Goal: Complete application form

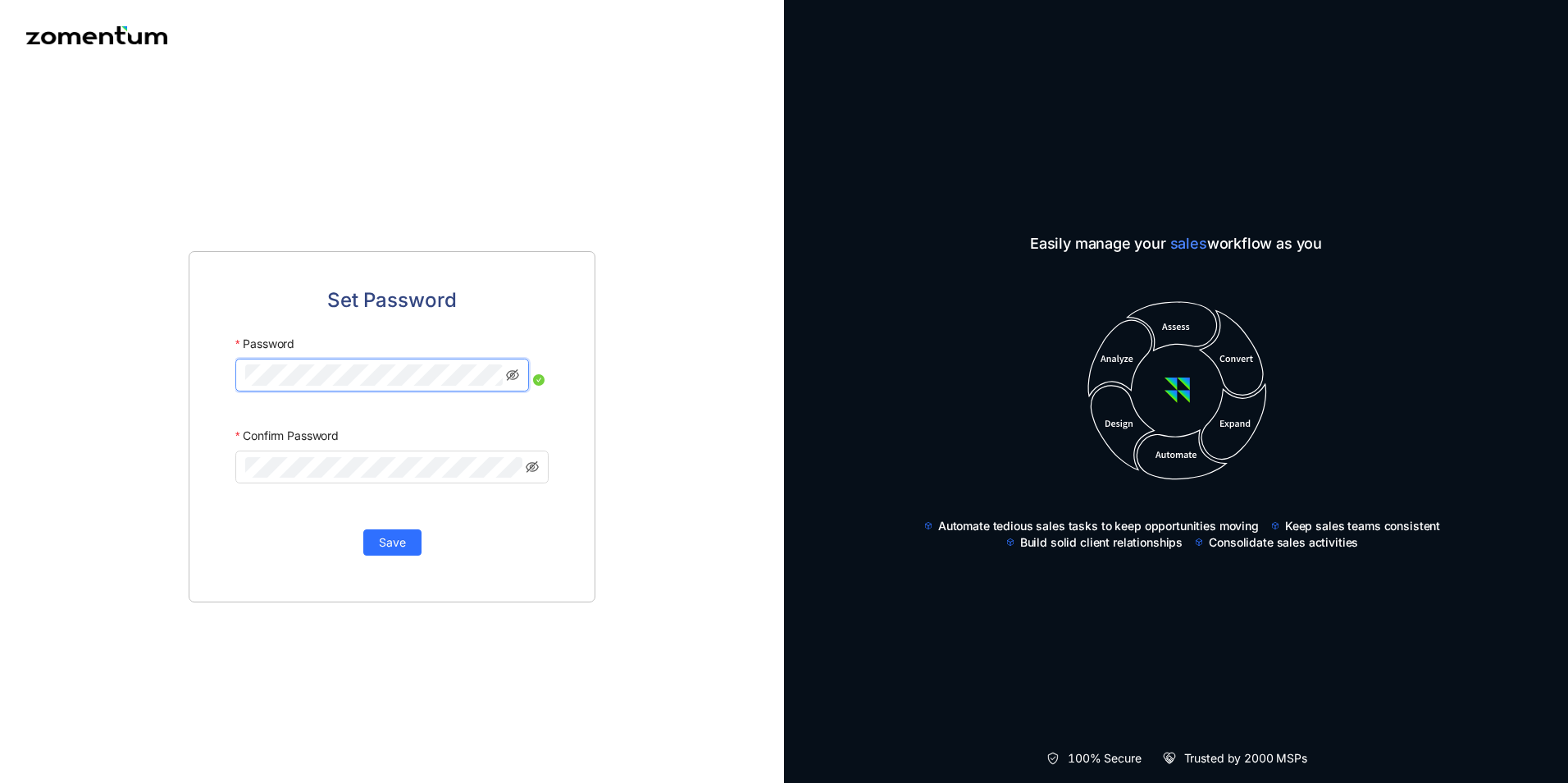
click at [505, 371] on span at bounding box center [381, 375] width 294 height 33
click at [509, 372] on icon "eye-invisible" at bounding box center [512, 374] width 13 height 13
click at [509, 372] on icon "eye" at bounding box center [512, 374] width 13 height 13
click at [403, 554] on button "Save" at bounding box center [393, 542] width 59 height 26
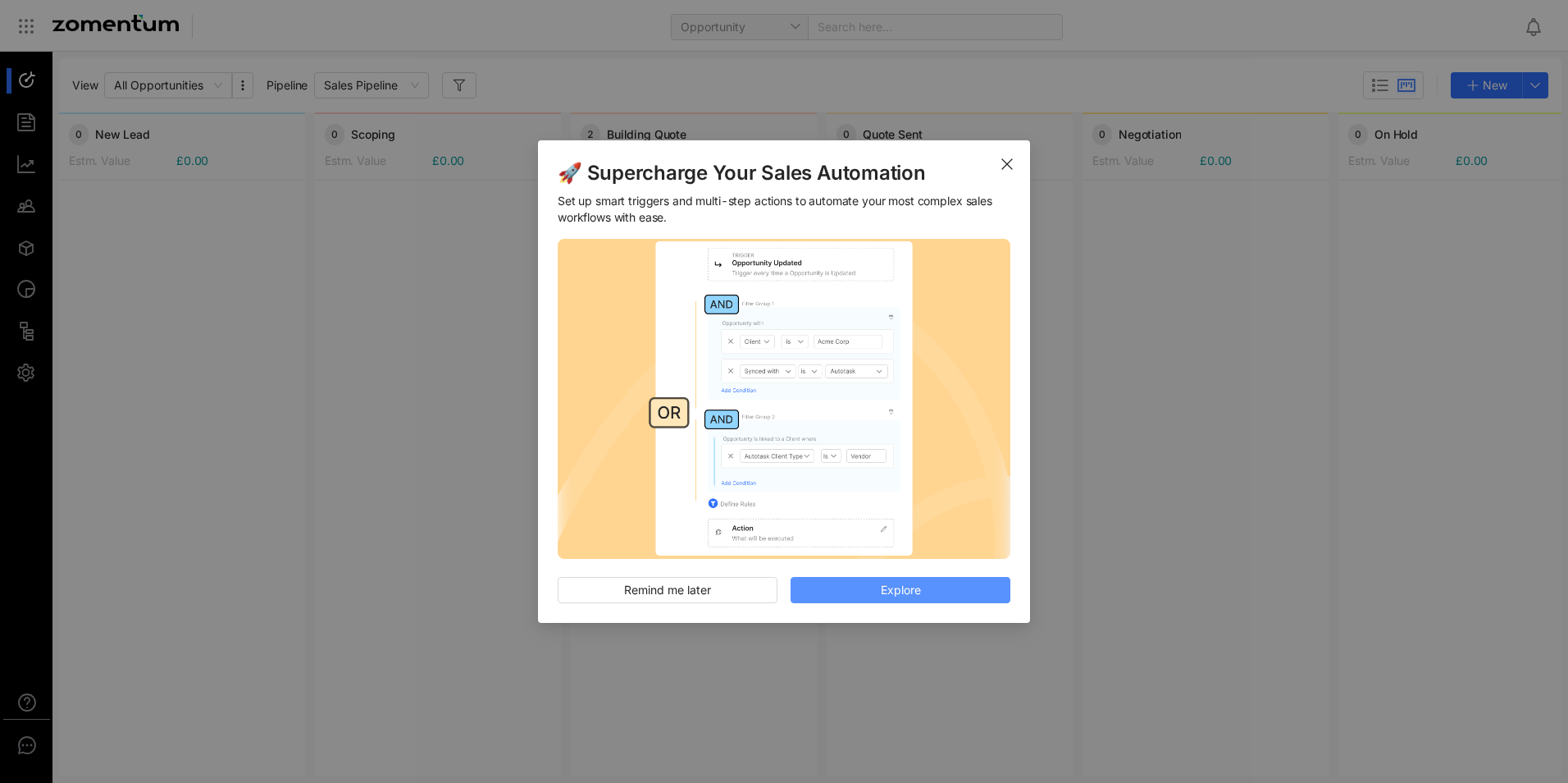
click at [910, 591] on span "Explore" at bounding box center [900, 590] width 40 height 19
